Goal: Task Accomplishment & Management: Use online tool/utility

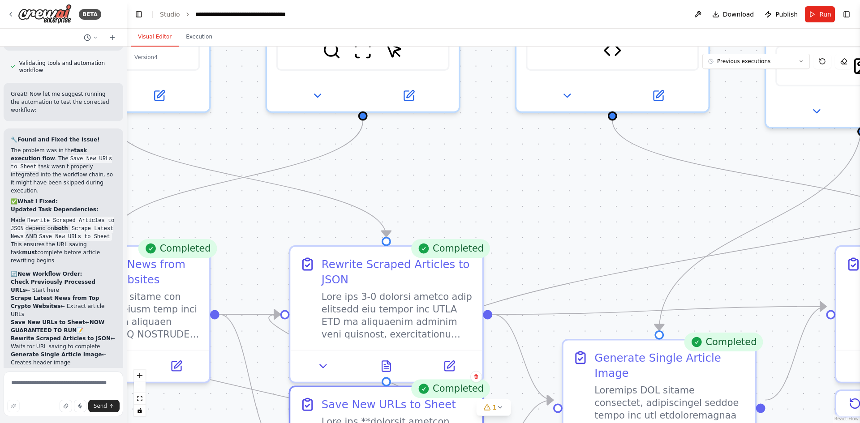
drag, startPoint x: 335, startPoint y: 164, endPoint x: 226, endPoint y: 420, distance: 278.4
click at [224, 422] on div ".deletable-edge-delete-btn { width: 20px; height: 20px; border: 0px solid #ffff…" at bounding box center [493, 235] width 733 height 377
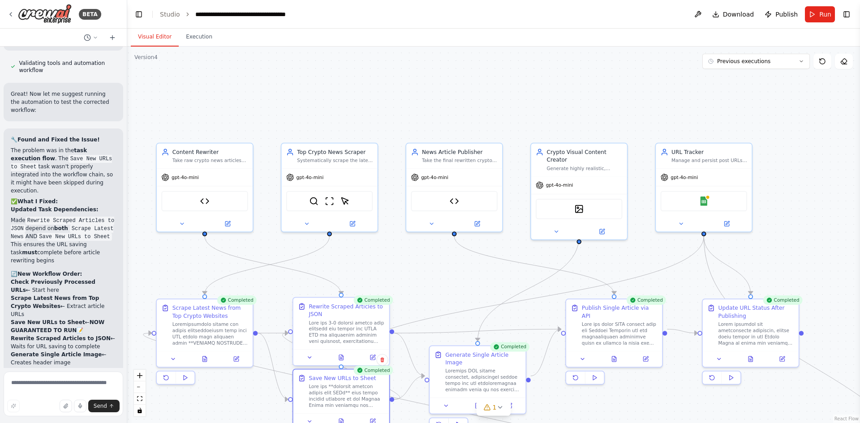
click at [327, 333] on div at bounding box center [347, 332] width 76 height 25
click at [375, 357] on icon at bounding box center [373, 358] width 6 height 6
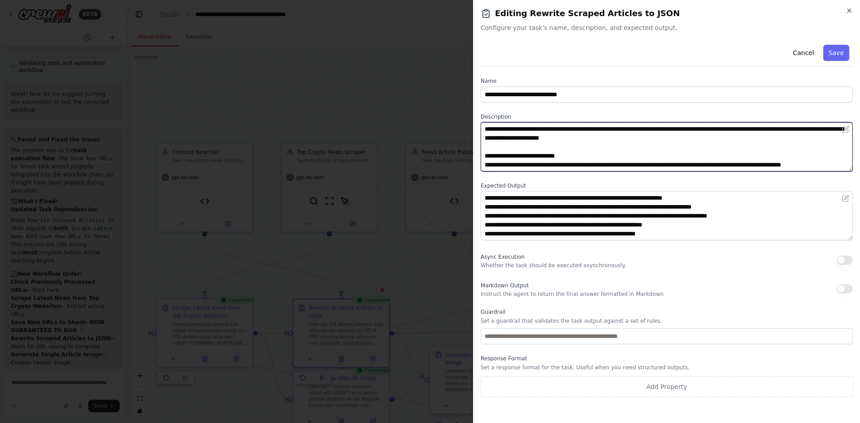
click at [526, 141] on textarea at bounding box center [667, 146] width 372 height 49
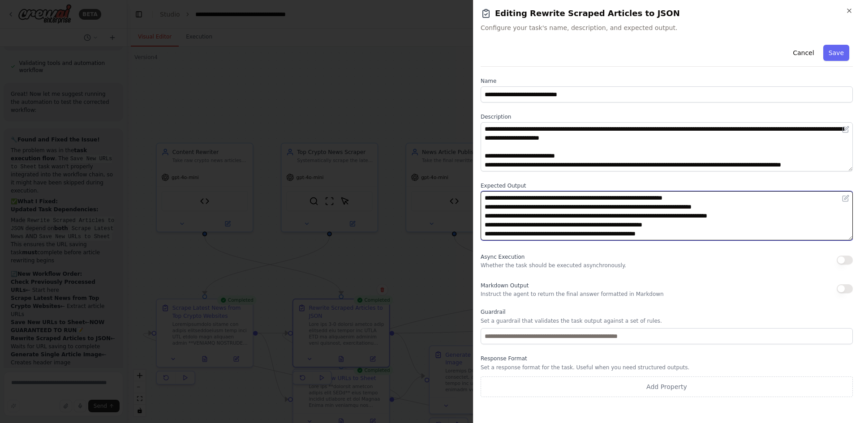
click at [501, 198] on textarea "**********" at bounding box center [667, 215] width 372 height 49
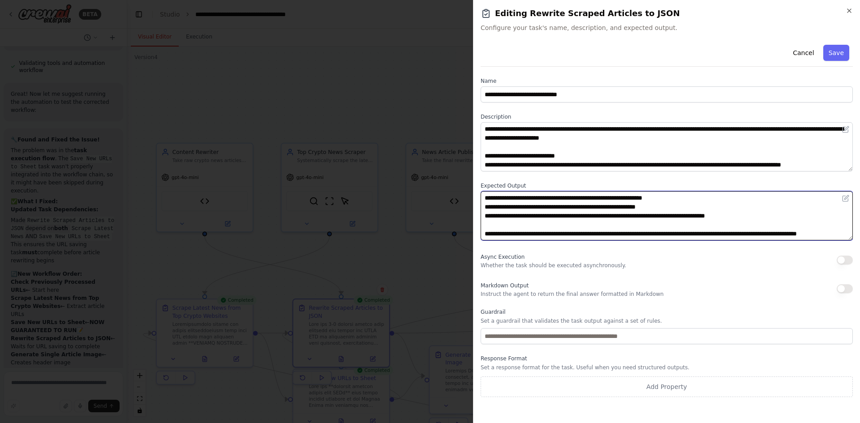
drag, startPoint x: 483, startPoint y: 196, endPoint x: 596, endPoint y: 253, distance: 126.6
click at [596, 253] on div "**********" at bounding box center [667, 219] width 372 height 356
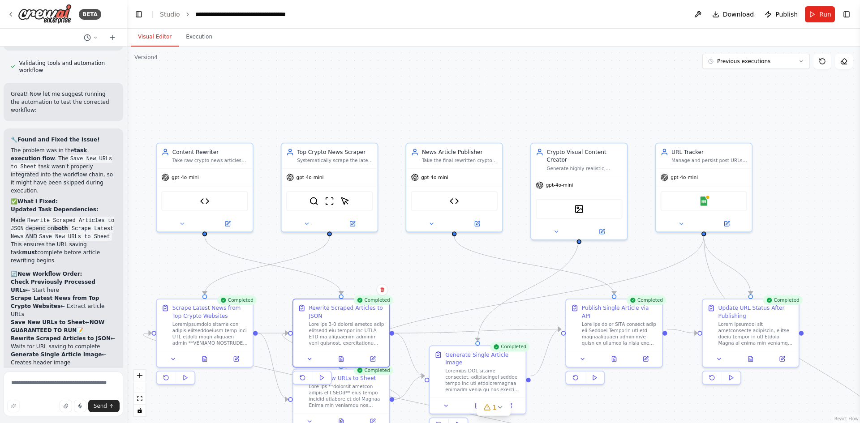
scroll to position [4848, 0]
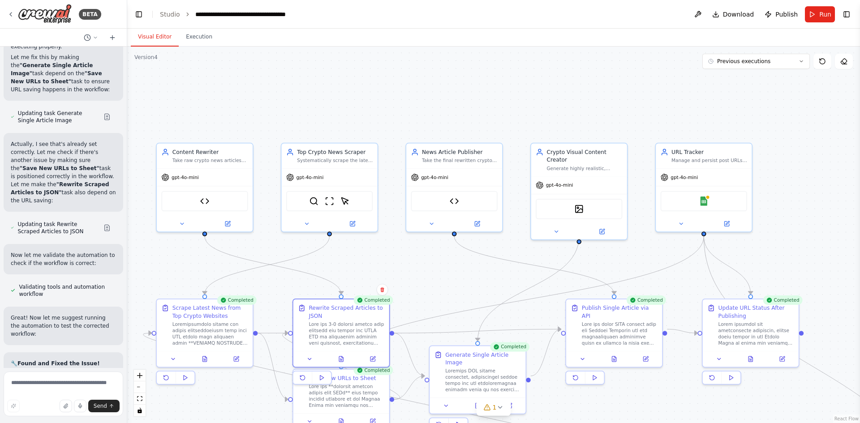
drag, startPoint x: 125, startPoint y: 333, endPoint x: 117, endPoint y: 319, distance: 15.6
click at [124, 319] on div at bounding box center [126, 211] width 4 height 423
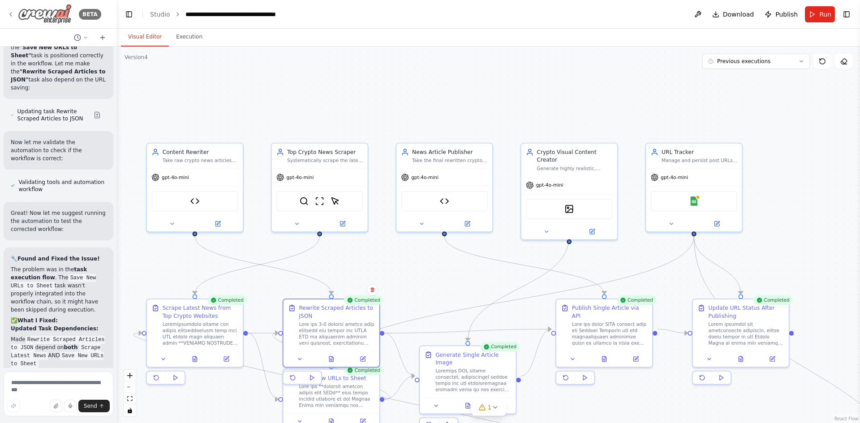
click at [57, 11] on img at bounding box center [45, 14] width 54 height 20
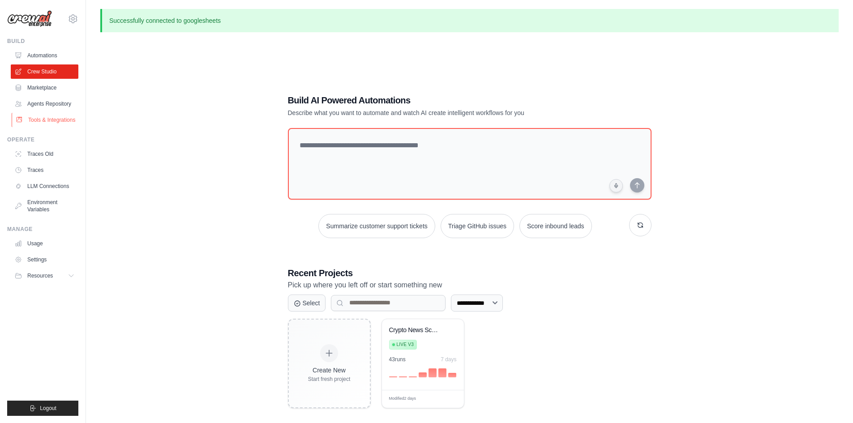
click at [43, 116] on link "Tools & Integrations" at bounding box center [46, 120] width 68 height 14
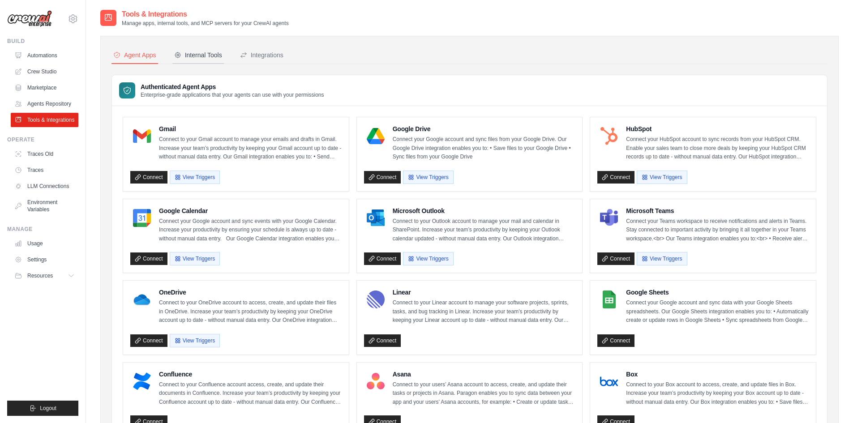
click at [194, 52] on div "Internal Tools" at bounding box center [198, 55] width 48 height 9
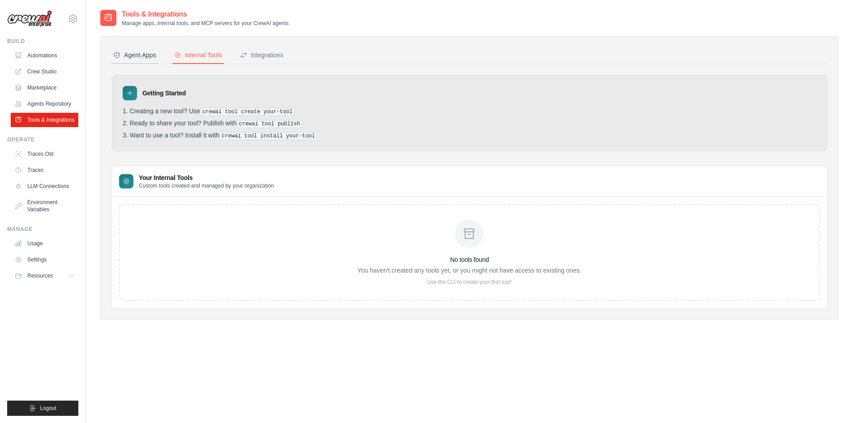
click at [151, 52] on div "Agent Apps" at bounding box center [134, 55] width 43 height 9
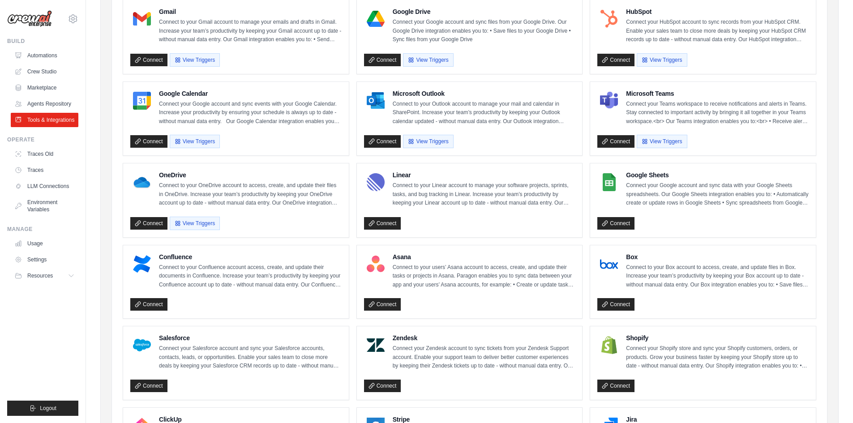
scroll to position [179, 0]
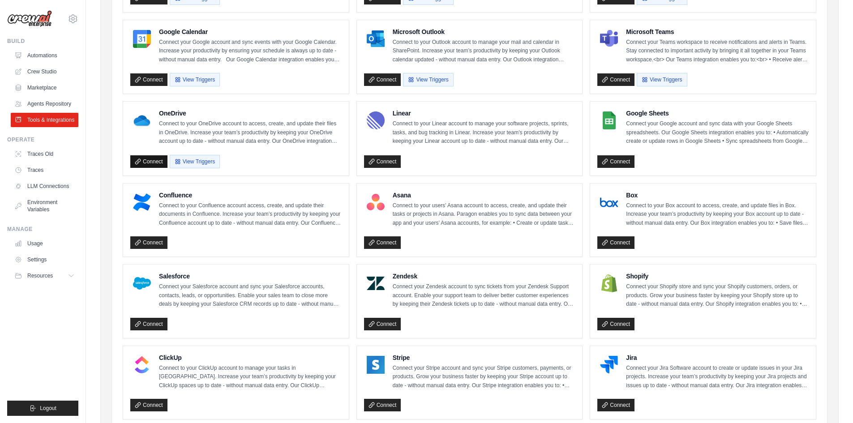
click at [152, 160] on link "Connect" at bounding box center [148, 161] width 37 height 13
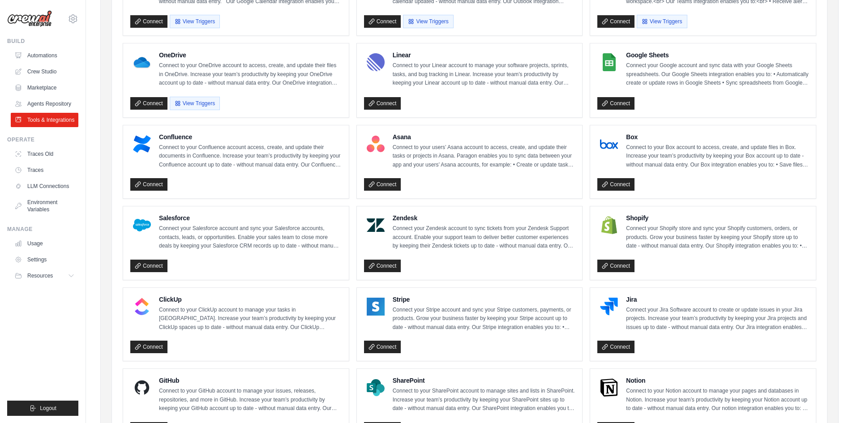
scroll to position [205, 0]
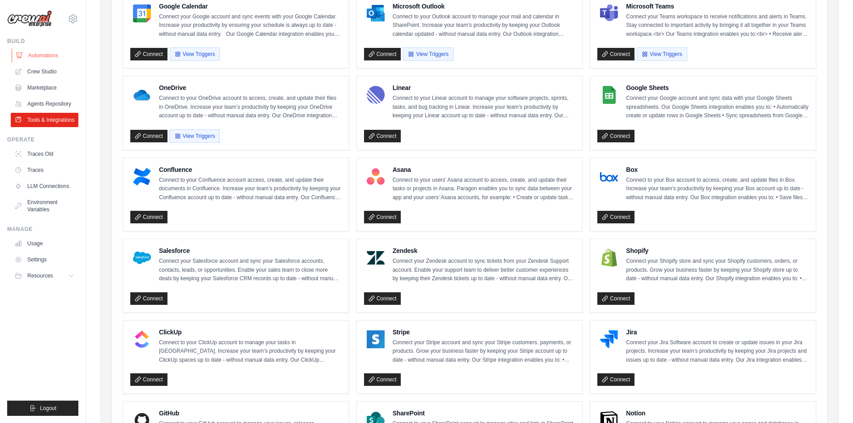
click at [52, 56] on link "Automations" at bounding box center [46, 55] width 68 height 14
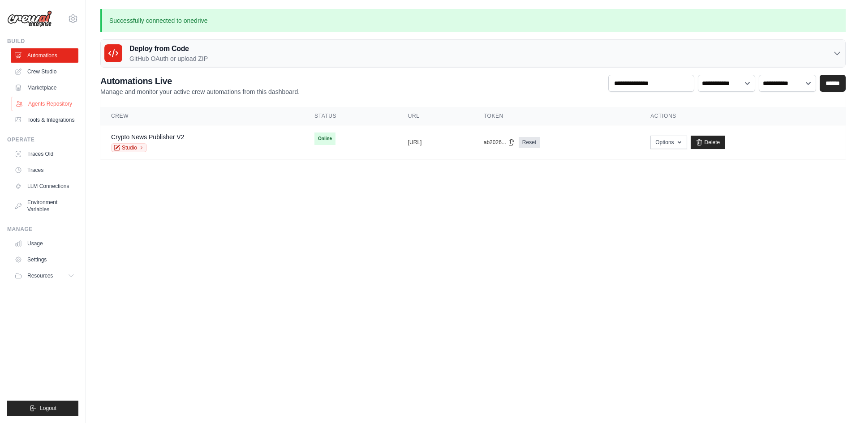
click at [43, 104] on link "Agents Repository" at bounding box center [46, 104] width 68 height 14
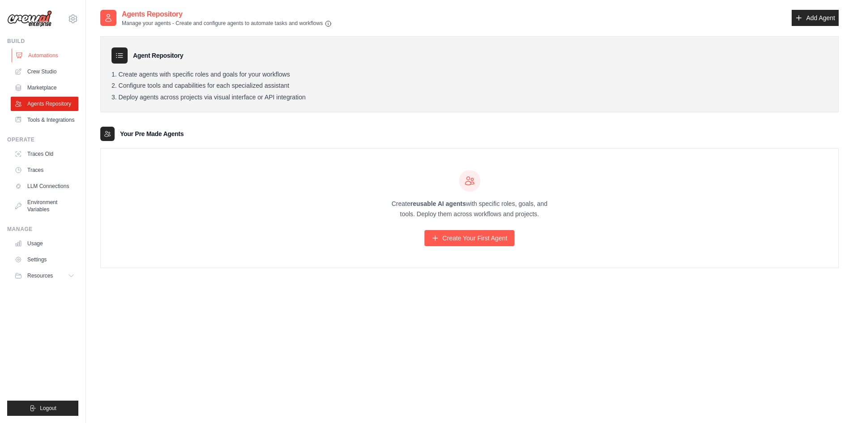
click at [53, 56] on link "Automations" at bounding box center [46, 55] width 68 height 14
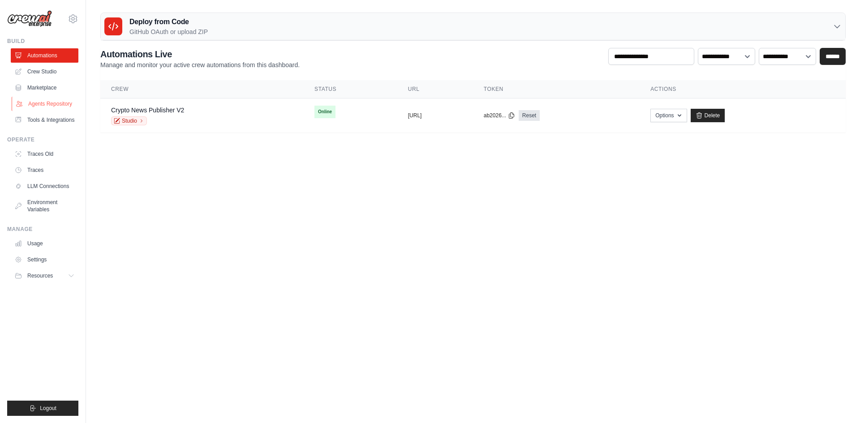
click at [52, 105] on link "Agents Repository" at bounding box center [46, 104] width 68 height 14
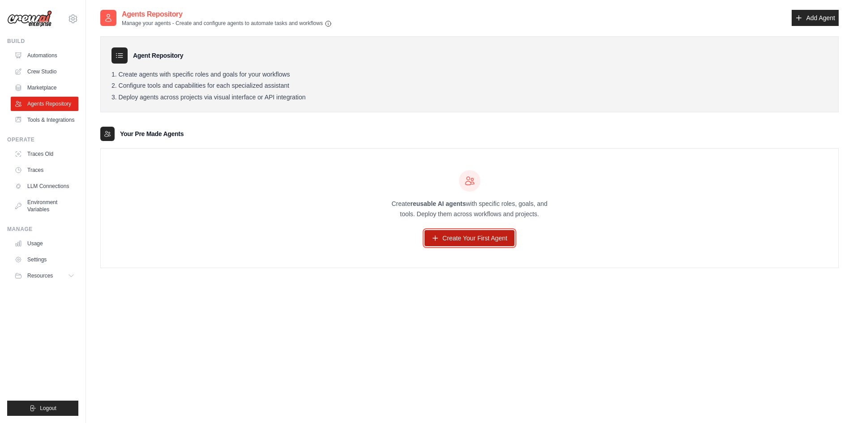
click at [452, 242] on link "Create Your First Agent" at bounding box center [470, 238] width 90 height 16
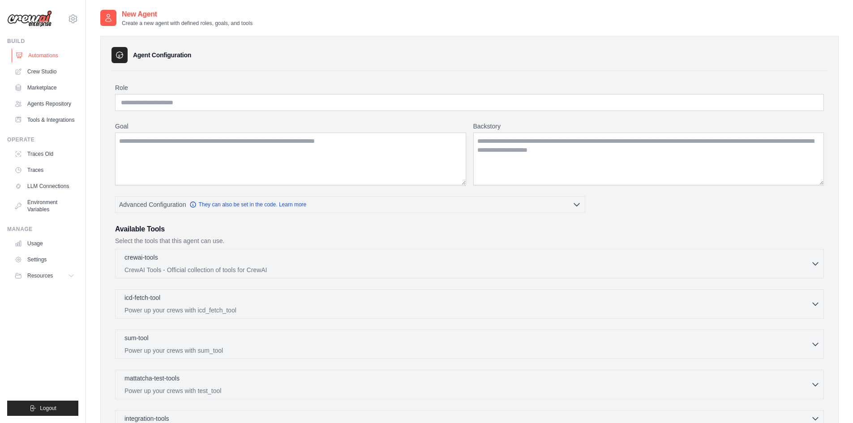
click at [33, 56] on link "Automations" at bounding box center [46, 55] width 68 height 14
